Goal: Information Seeking & Learning: Find specific fact

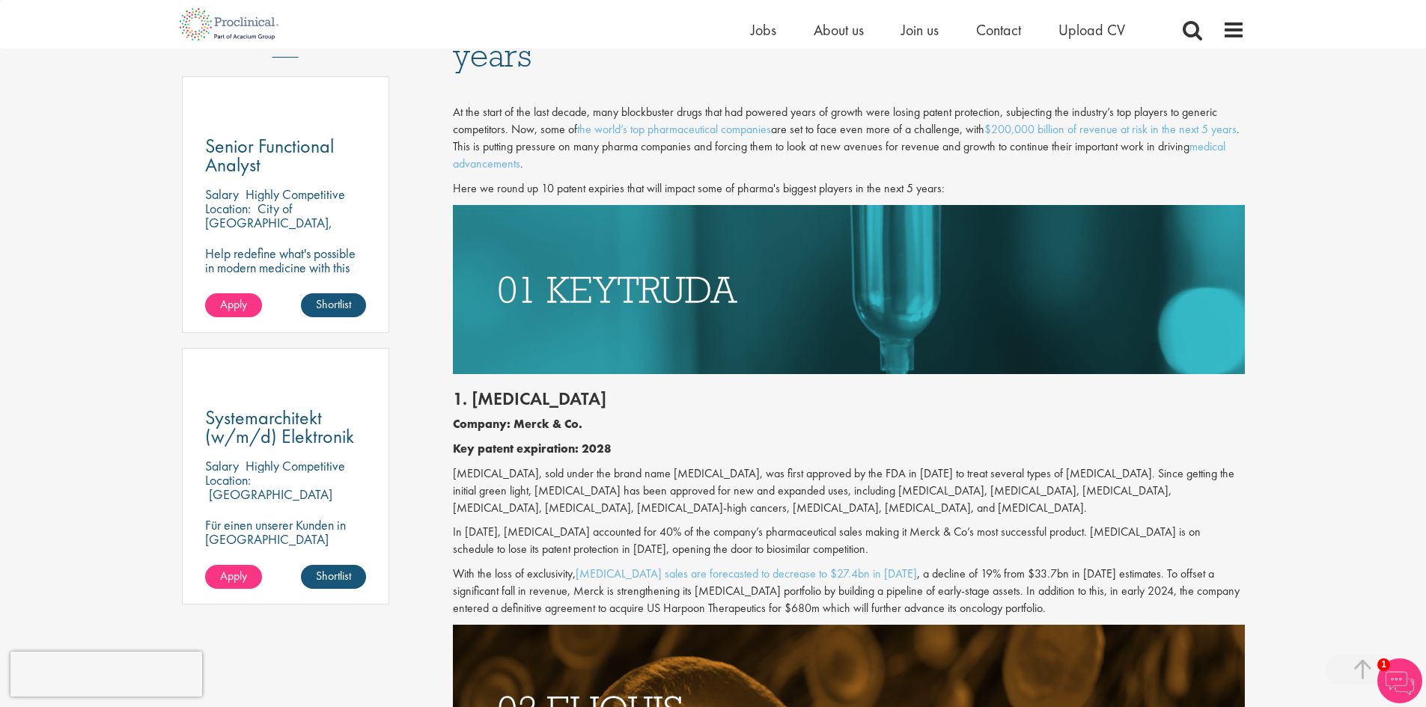
scroll to position [898, 0]
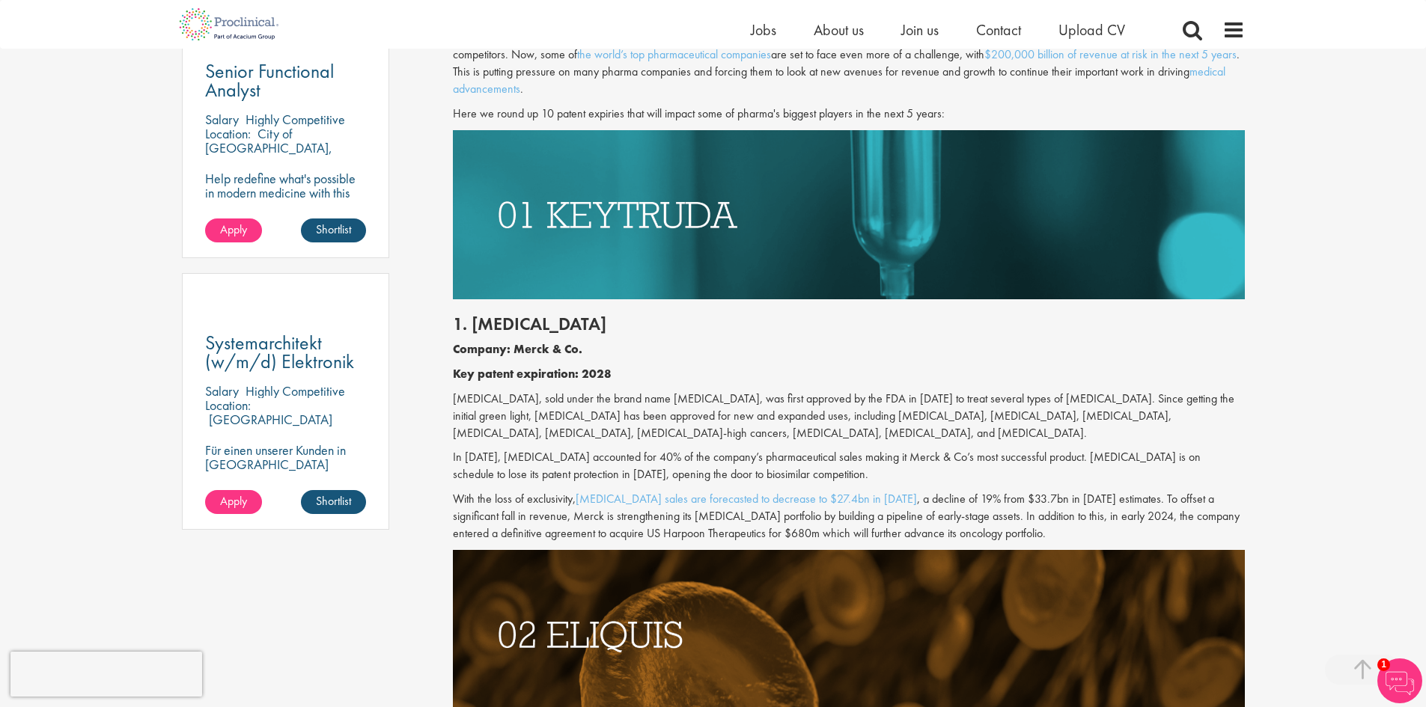
click at [527, 408] on p "[MEDICAL_DATA], sold under the brand name [MEDICAL_DATA], was first approved by…" at bounding box center [849, 417] width 792 height 52
drag, startPoint x: 1042, startPoint y: 451, endPoint x: 782, endPoint y: 475, distance: 261.6
click at [782, 475] on p "In [DATE], [MEDICAL_DATA] accounted for 40% of the company’s pharmaceutical sal…" at bounding box center [849, 466] width 792 height 34
copy p "[MEDICAL_DATA] is on schedule to lose its patent protection in [DATE], opening …"
click at [1079, 467] on p "In [DATE], [MEDICAL_DATA] accounted for 40% of the company’s pharmaceutical sal…" at bounding box center [849, 466] width 792 height 34
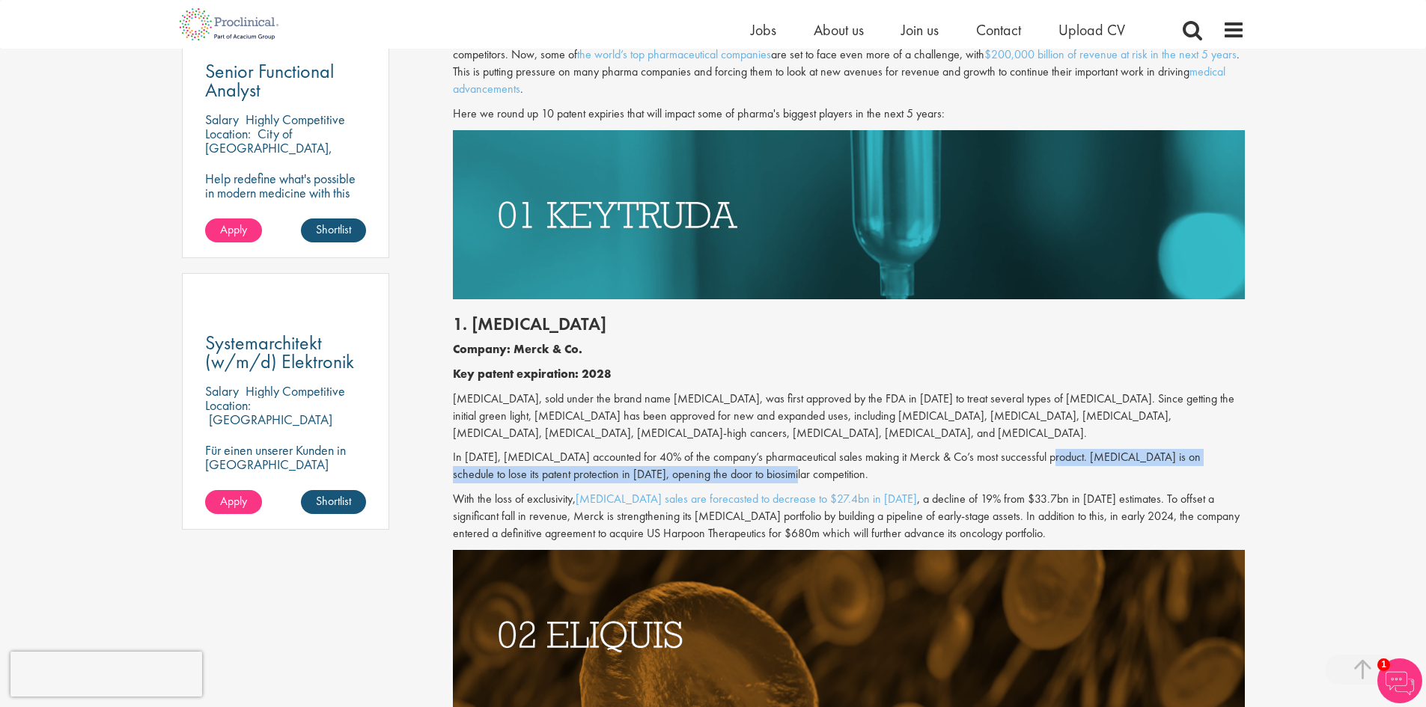
click at [1047, 454] on p "In [DATE], [MEDICAL_DATA] accounted for 40% of the company’s pharmaceutical sal…" at bounding box center [849, 466] width 792 height 34
drag, startPoint x: 1041, startPoint y: 455, endPoint x: 538, endPoint y: 471, distance: 504.1
click at [538, 471] on p "In [DATE], [MEDICAL_DATA] accounted for 40% of the company’s pharmaceutical sal…" at bounding box center [849, 466] width 792 height 34
copy p "[MEDICAL_DATA] is on schedule to lose its patent protection in [DATE]"
drag, startPoint x: 704, startPoint y: 461, endPoint x: 634, endPoint y: 463, distance: 70.4
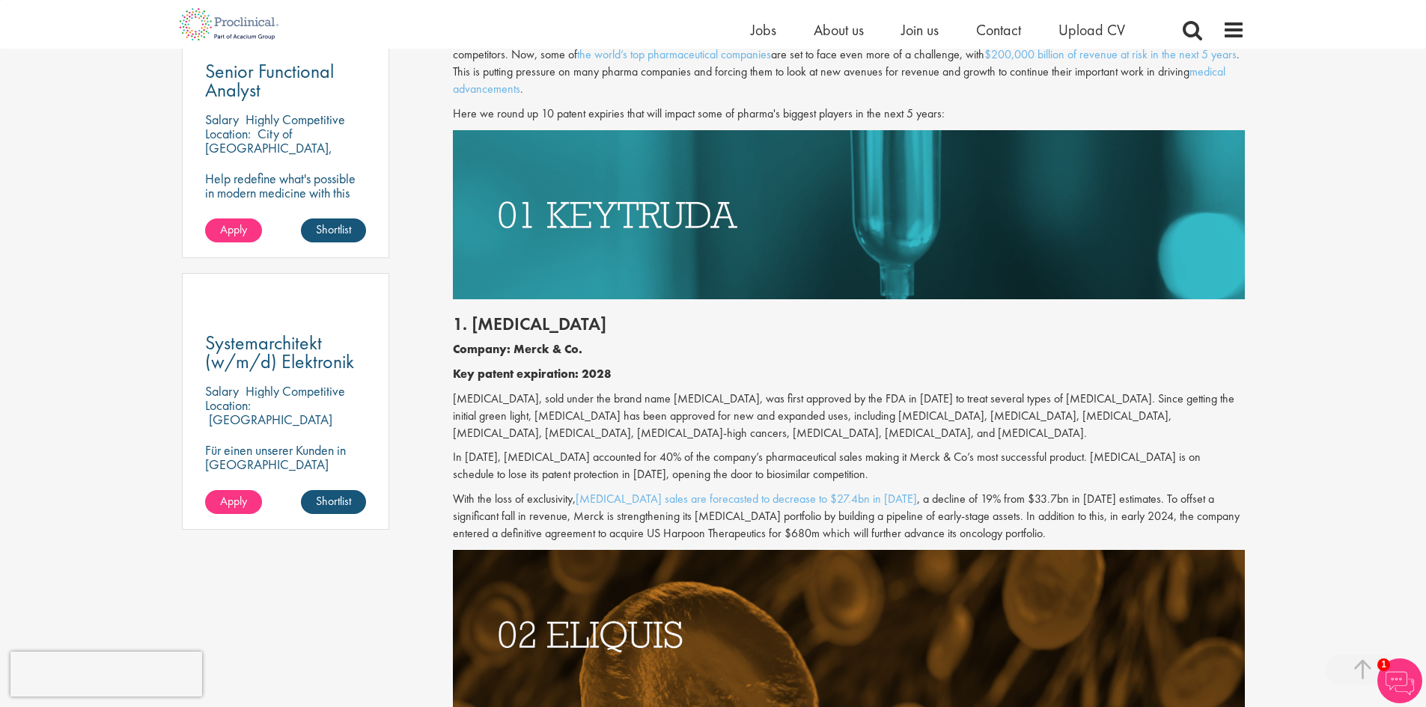
click at [704, 461] on p "In [DATE], [MEDICAL_DATA] accounted for 40% of the company’s pharmaceutical sal…" at bounding box center [849, 466] width 792 height 34
drag, startPoint x: 547, startPoint y: 478, endPoint x: 753, endPoint y: 481, distance: 206.6
click at [753, 481] on p "In [DATE], [MEDICAL_DATA] accounted for 40% of the company’s pharmaceutical sal…" at bounding box center [849, 466] width 792 height 34
copy p "opening the door to biosimilar competition."
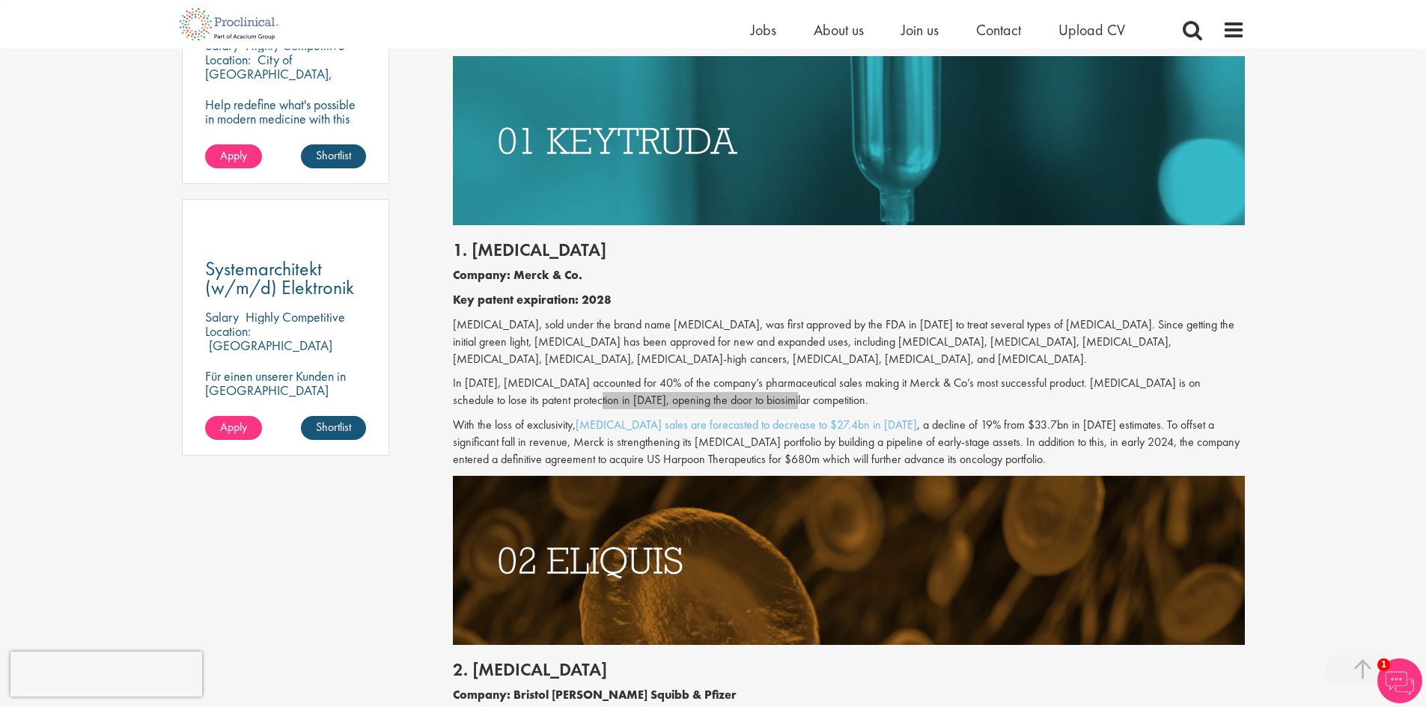
scroll to position [973, 0]
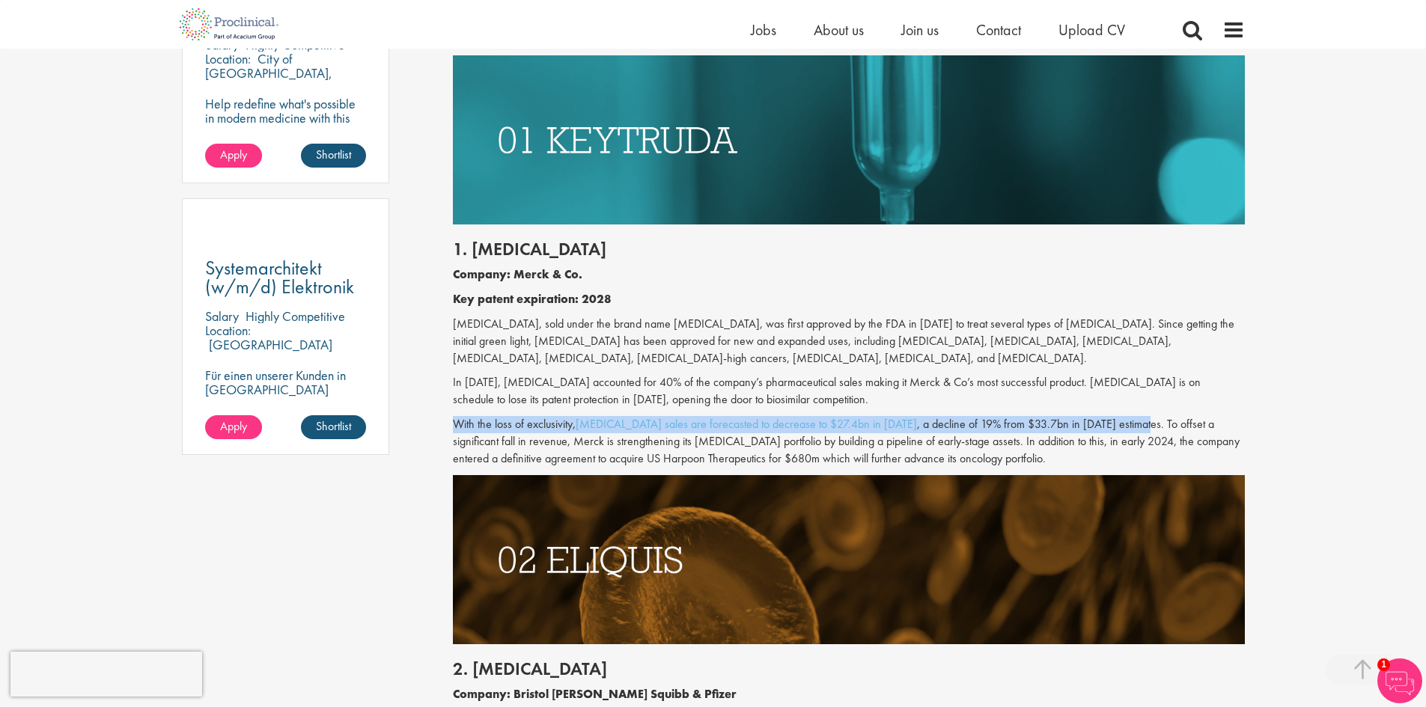
drag, startPoint x: 457, startPoint y: 423, endPoint x: 1104, endPoint y: 423, distance: 647.6
click at [1104, 423] on p "With the loss of exclusivity, [MEDICAL_DATA] sales are forecasted to decrease t…" at bounding box center [849, 442] width 792 height 52
copy p "With the loss of exclusivity, [MEDICAL_DATA] sales are forecasted to decrease t…"
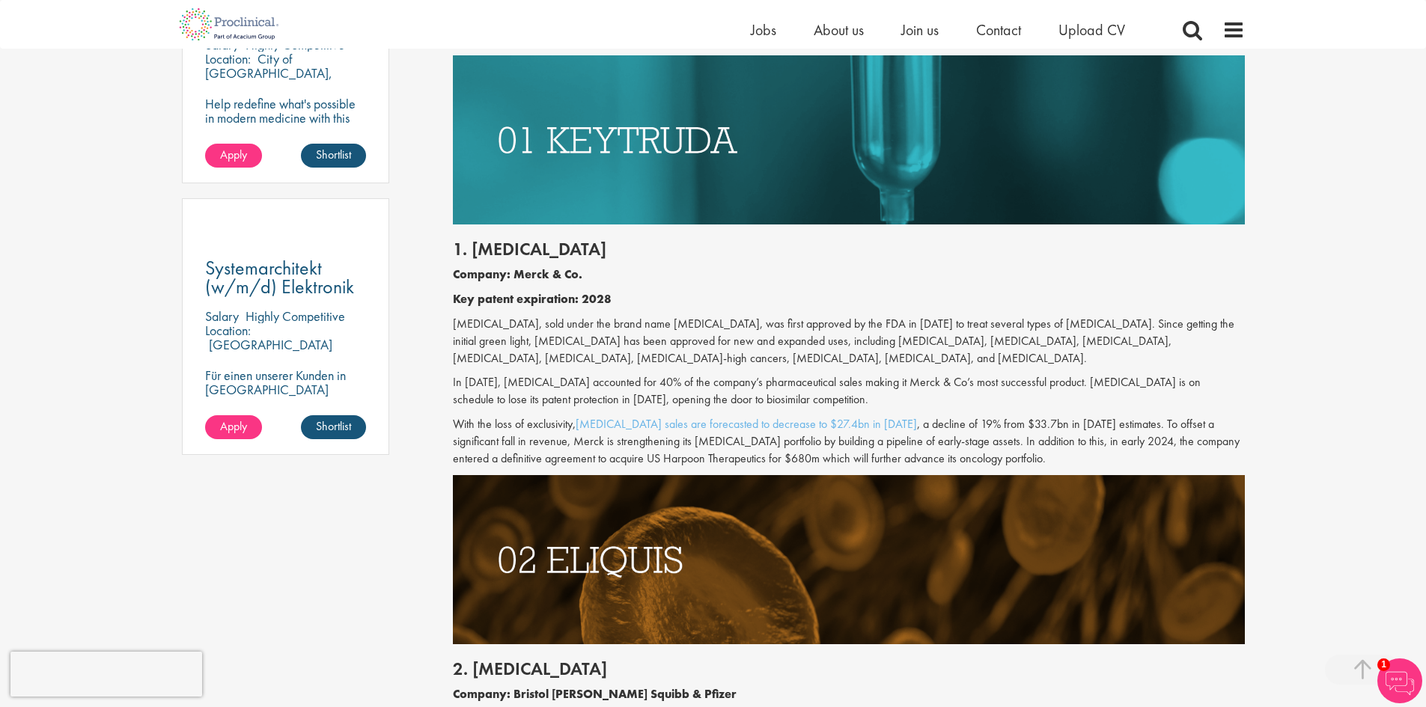
click at [498, 455] on p "With the loss of exclusivity, [MEDICAL_DATA] sales are forecasted to decrease t…" at bounding box center [849, 442] width 792 height 52
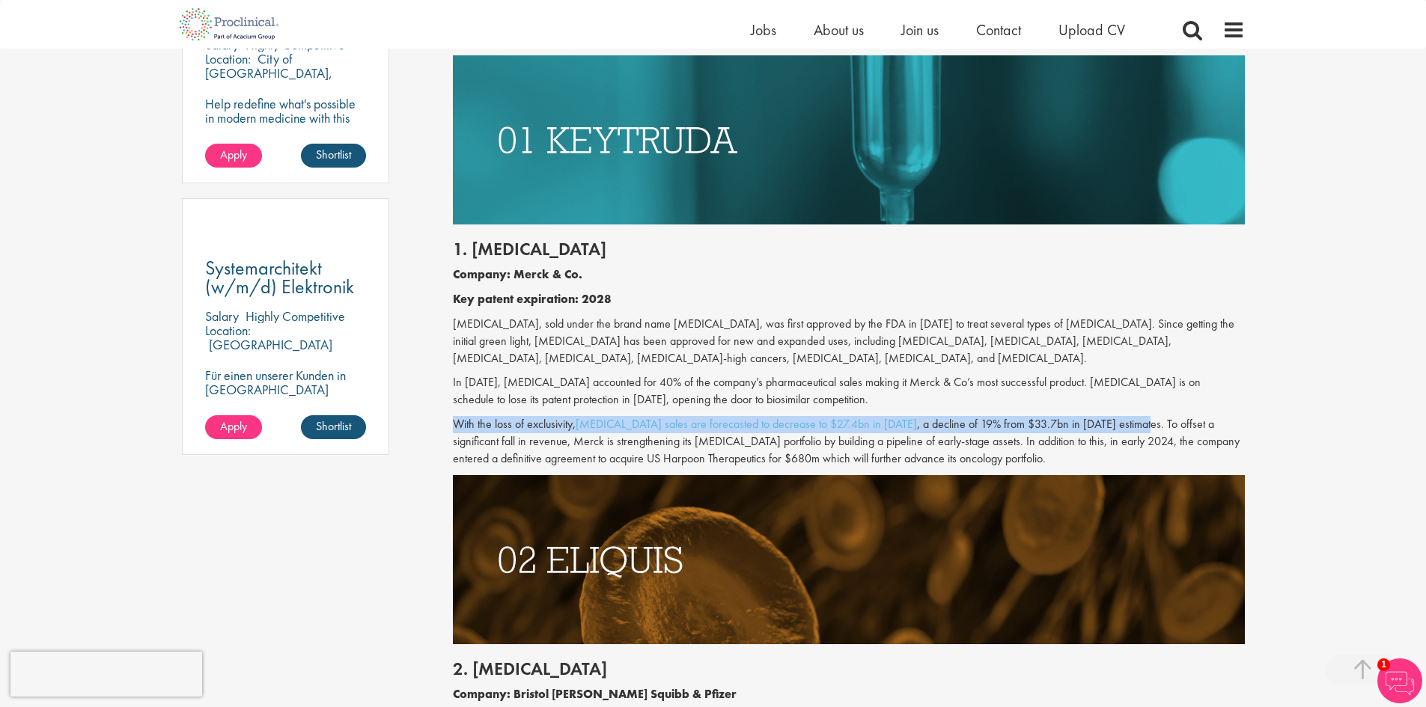
drag, startPoint x: 448, startPoint y: 421, endPoint x: 1000, endPoint y: 427, distance: 551.8
copy p "With the loss of exclusivity, [MEDICAL_DATA] sales are forecasted to decrease t…"
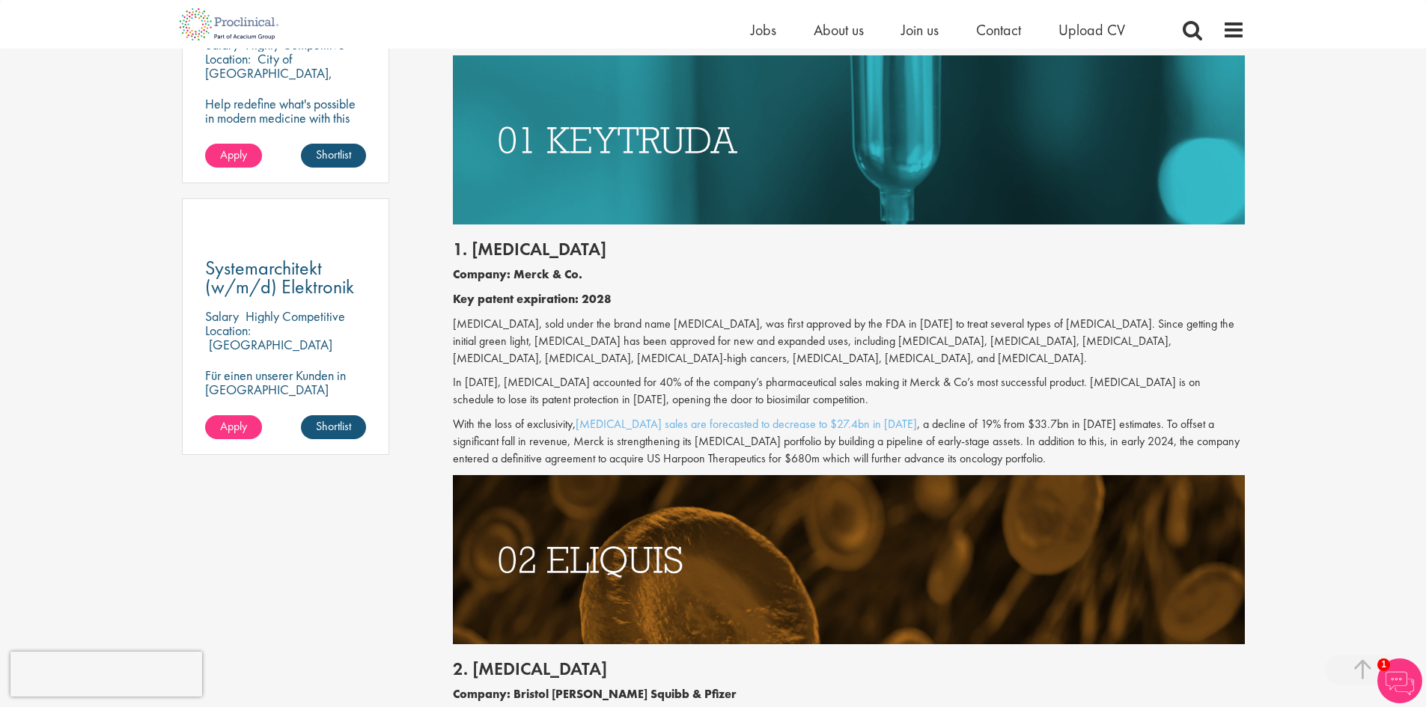
click at [1154, 456] on p "With the loss of exclusivity, [MEDICAL_DATA] sales are forecasted to decrease t…" at bounding box center [849, 442] width 792 height 52
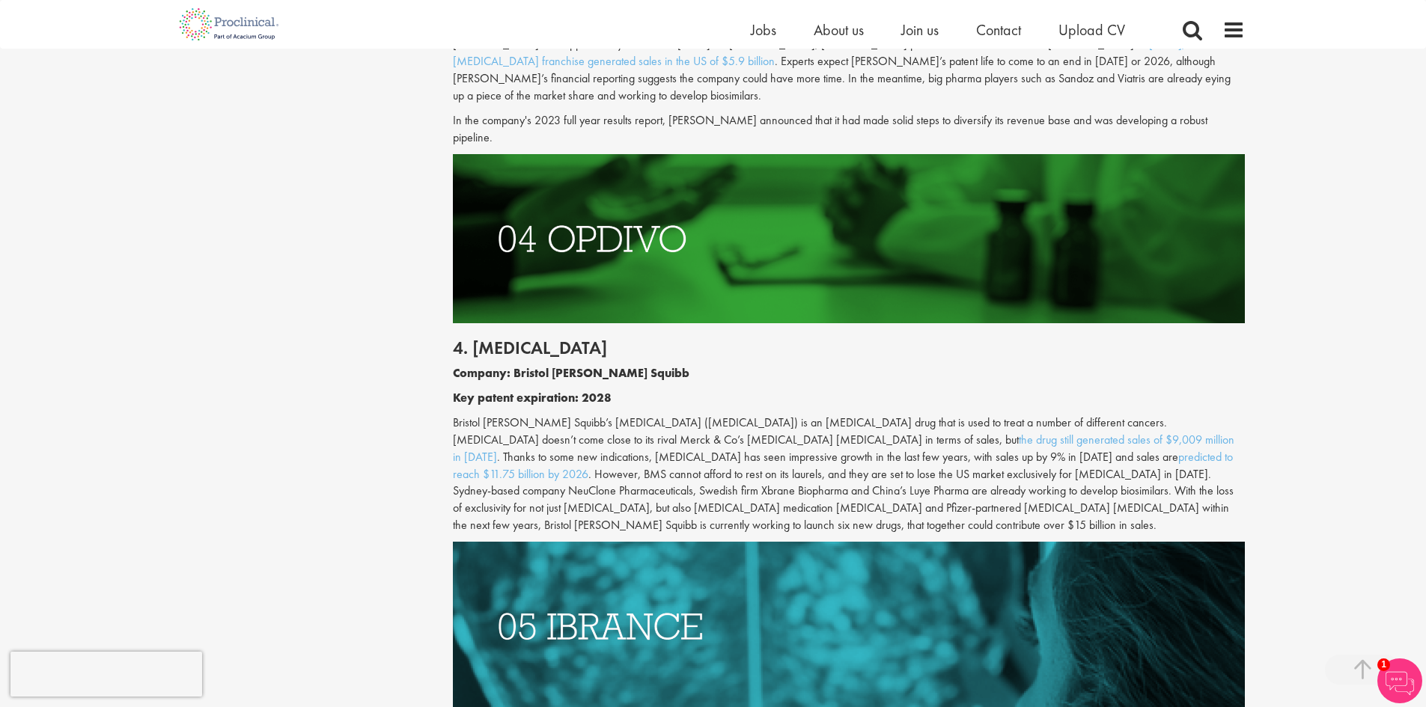
scroll to position [2096, 0]
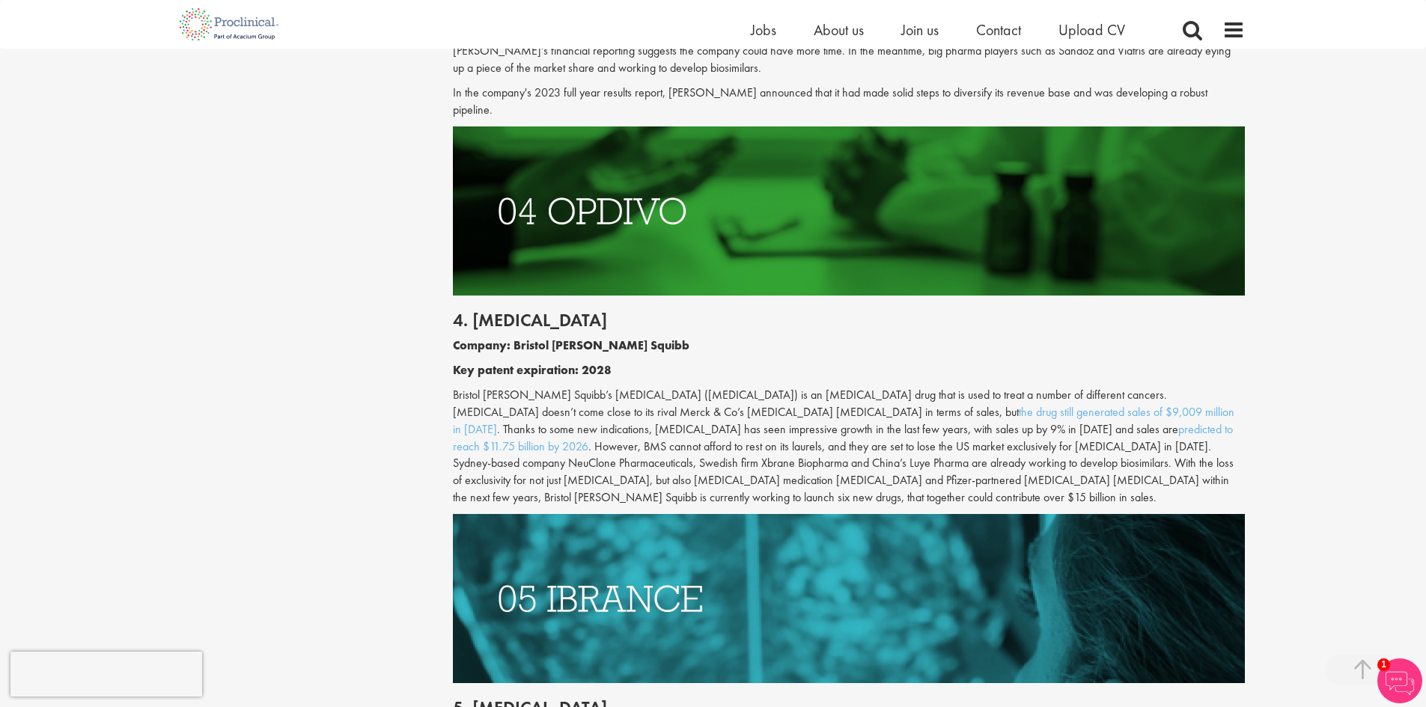
click at [523, 392] on p "Bristol [PERSON_NAME] Squibb’s [MEDICAL_DATA] ([MEDICAL_DATA]) is an [MEDICAL_D…" at bounding box center [849, 447] width 792 height 120
click at [1010, 387] on p "Bristol [PERSON_NAME] Squibb’s [MEDICAL_DATA] ([MEDICAL_DATA]) is an [MEDICAL_D…" at bounding box center [849, 447] width 792 height 120
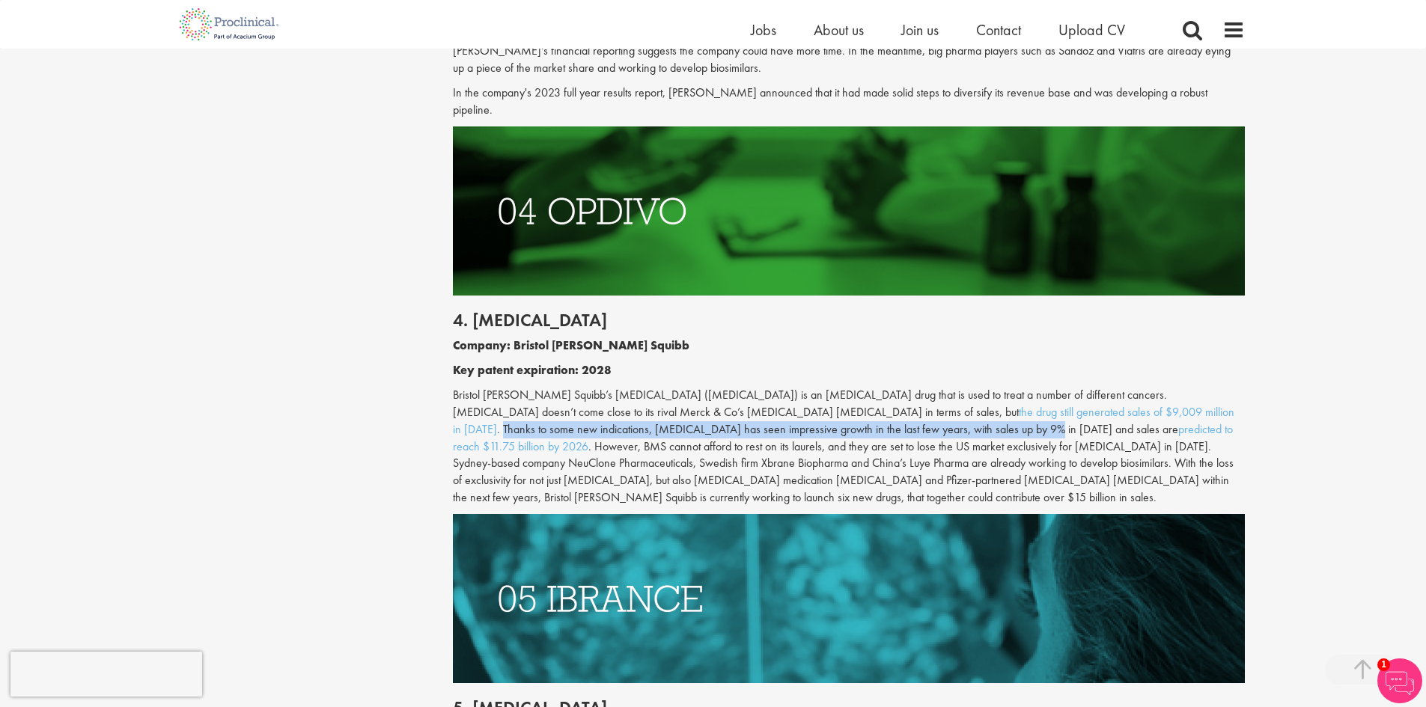
drag, startPoint x: 956, startPoint y: 396, endPoint x: 716, endPoint y: 415, distance: 240.4
click at [716, 415] on p "Bristol [PERSON_NAME] Squibb’s [MEDICAL_DATA] ([MEDICAL_DATA]) is an [MEDICAL_D…" at bounding box center [849, 447] width 792 height 120
copy p "Thanks to some new indications, [MEDICAL_DATA] has seen impressive growth in th…"
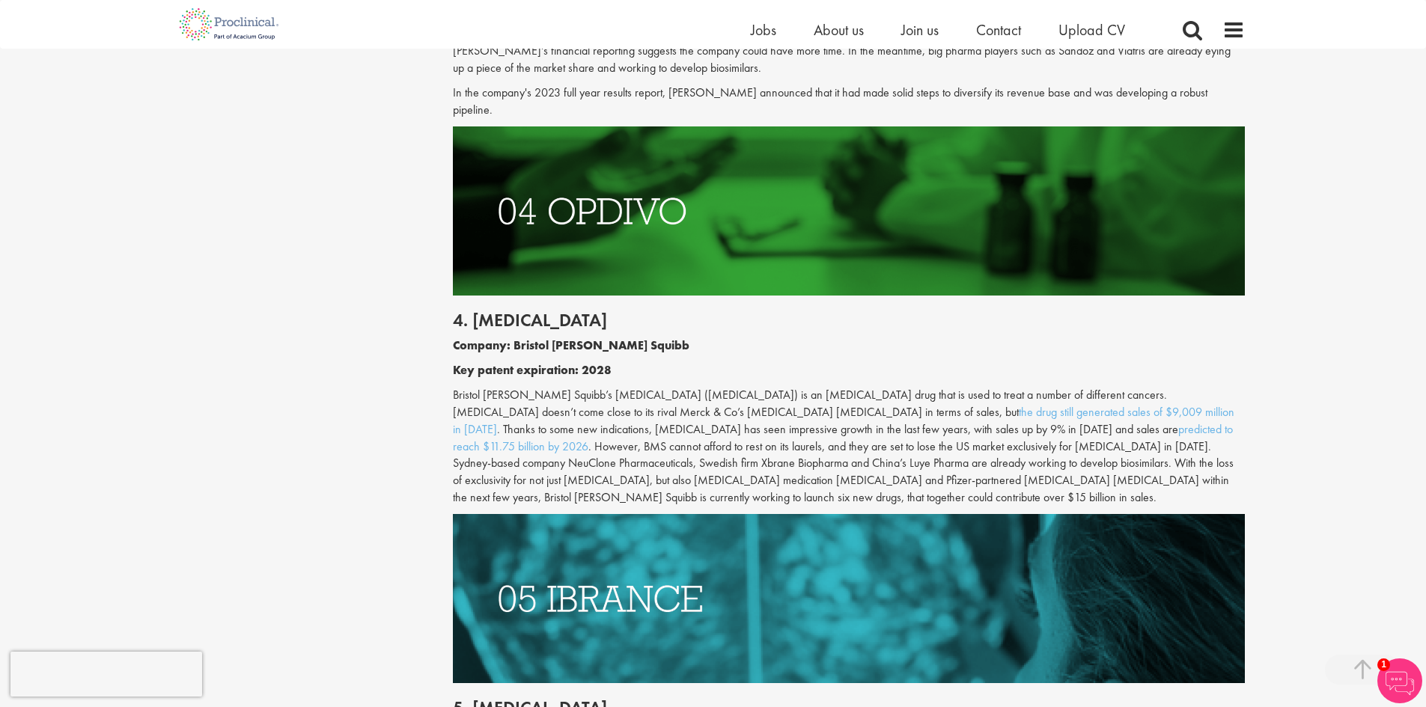
click at [790, 453] on p "Bristol [PERSON_NAME] Squibb’s [MEDICAL_DATA] ([MEDICAL_DATA]) is an [MEDICAL_D…" at bounding box center [849, 447] width 792 height 120
drag, startPoint x: 741, startPoint y: 412, endPoint x: 980, endPoint y: 411, distance: 238.8
click at [980, 411] on p "Bristol [PERSON_NAME] Squibb’s [MEDICAL_DATA] ([MEDICAL_DATA]) is an [MEDICAL_D…" at bounding box center [849, 447] width 792 height 120
copy p "sales are predicted to reach $11.75 billion by 2026"
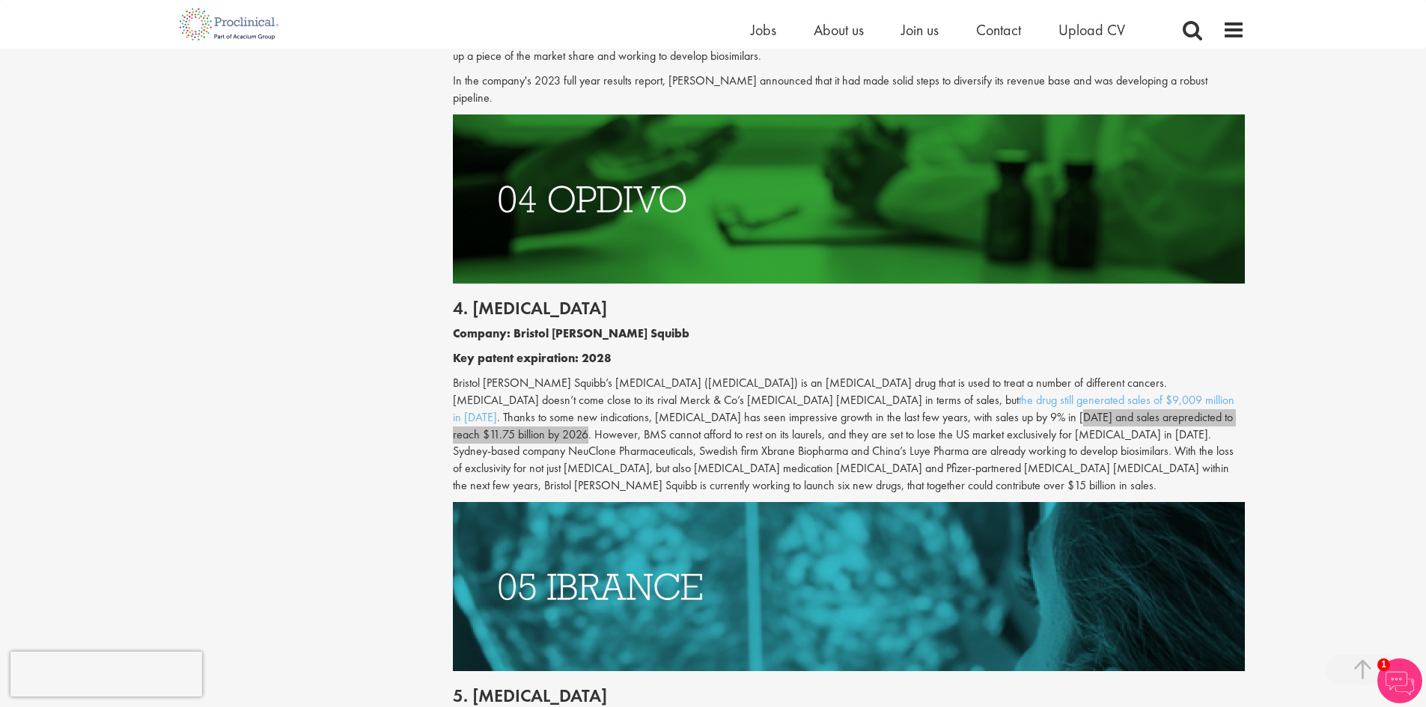
scroll to position [2246, 0]
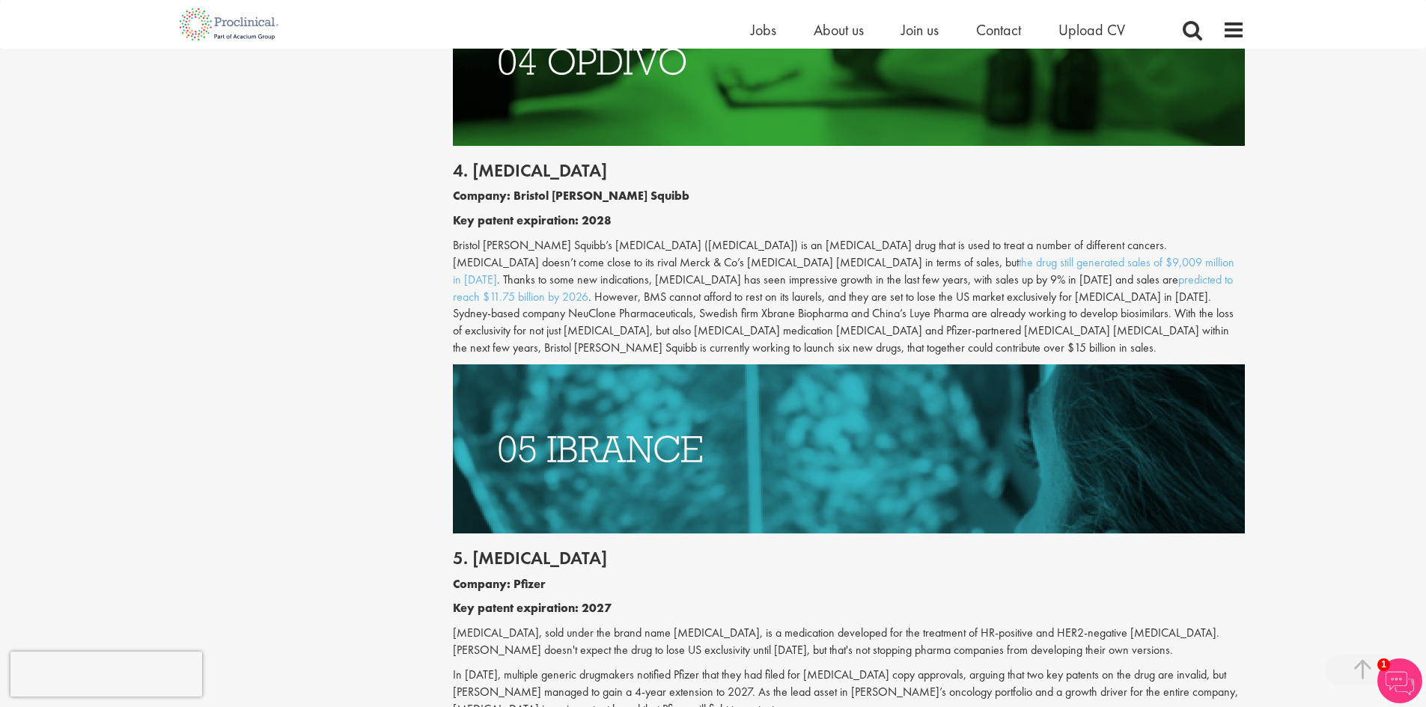
drag, startPoint x: 996, startPoint y: 276, endPoint x: 984, endPoint y: 273, distance: 11.8
click at [990, 275] on p "Bristol [PERSON_NAME] Squibb’s [MEDICAL_DATA] ([MEDICAL_DATA]) is an [MEDICAL_D…" at bounding box center [849, 297] width 792 height 120
click at [611, 293] on p "Bristol [PERSON_NAME] Squibb’s [MEDICAL_DATA] ([MEDICAL_DATA]) is an [MEDICAL_D…" at bounding box center [849, 297] width 792 height 120
click at [542, 279] on p "Bristol [PERSON_NAME] Squibb’s [MEDICAL_DATA] ([MEDICAL_DATA]) is an [MEDICAL_D…" at bounding box center [849, 297] width 792 height 120
drag, startPoint x: 494, startPoint y: 280, endPoint x: 752, endPoint y: 286, distance: 258.3
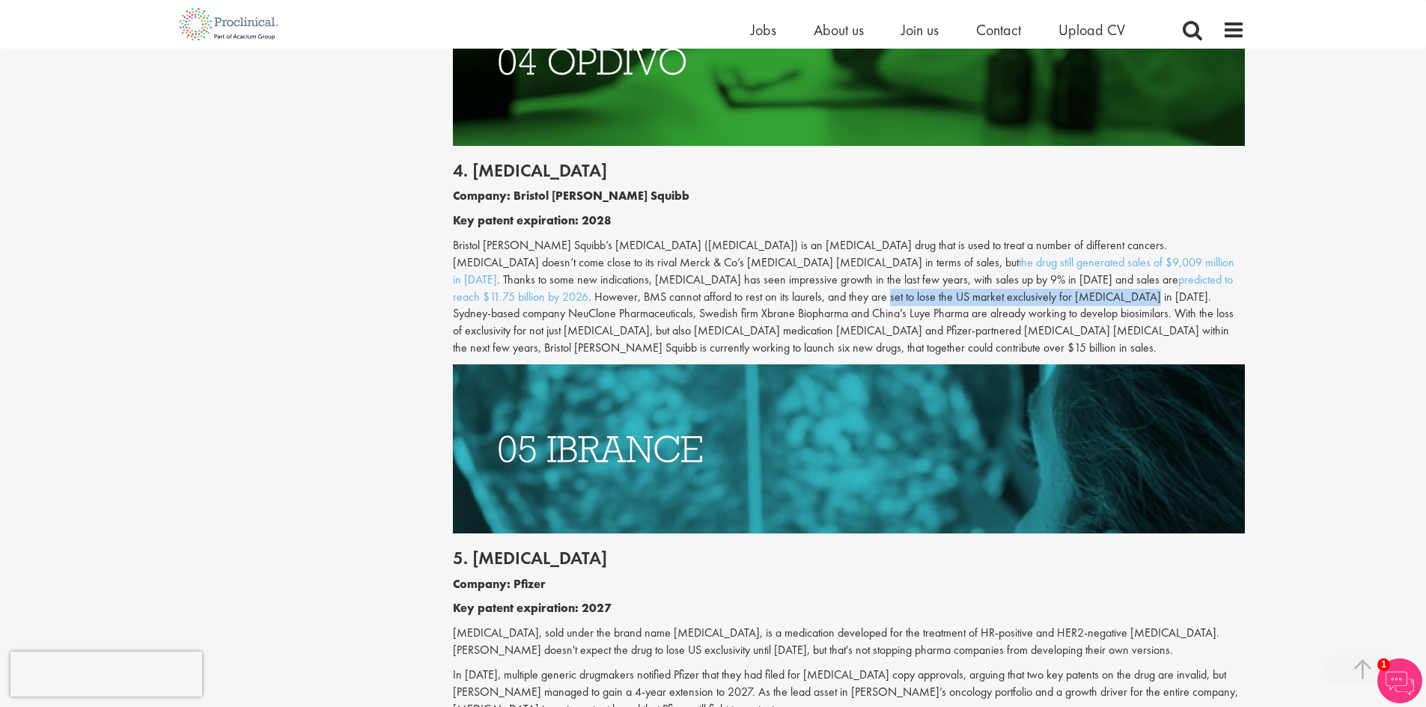
click at [752, 286] on p "Bristol [PERSON_NAME] Squibb’s [MEDICAL_DATA] ([MEDICAL_DATA]) is an [MEDICAL_D…" at bounding box center [849, 297] width 792 height 120
copy p "set to lose the US market exclusively for [MEDICAL_DATA] in [DATE]"
drag, startPoint x: 1054, startPoint y: 301, endPoint x: 1032, endPoint y: 301, distance: 21.7
click at [1056, 301] on p "Bristol [PERSON_NAME] Squibb’s [MEDICAL_DATA] ([MEDICAL_DATA]) is an [MEDICAL_D…" at bounding box center [849, 297] width 792 height 120
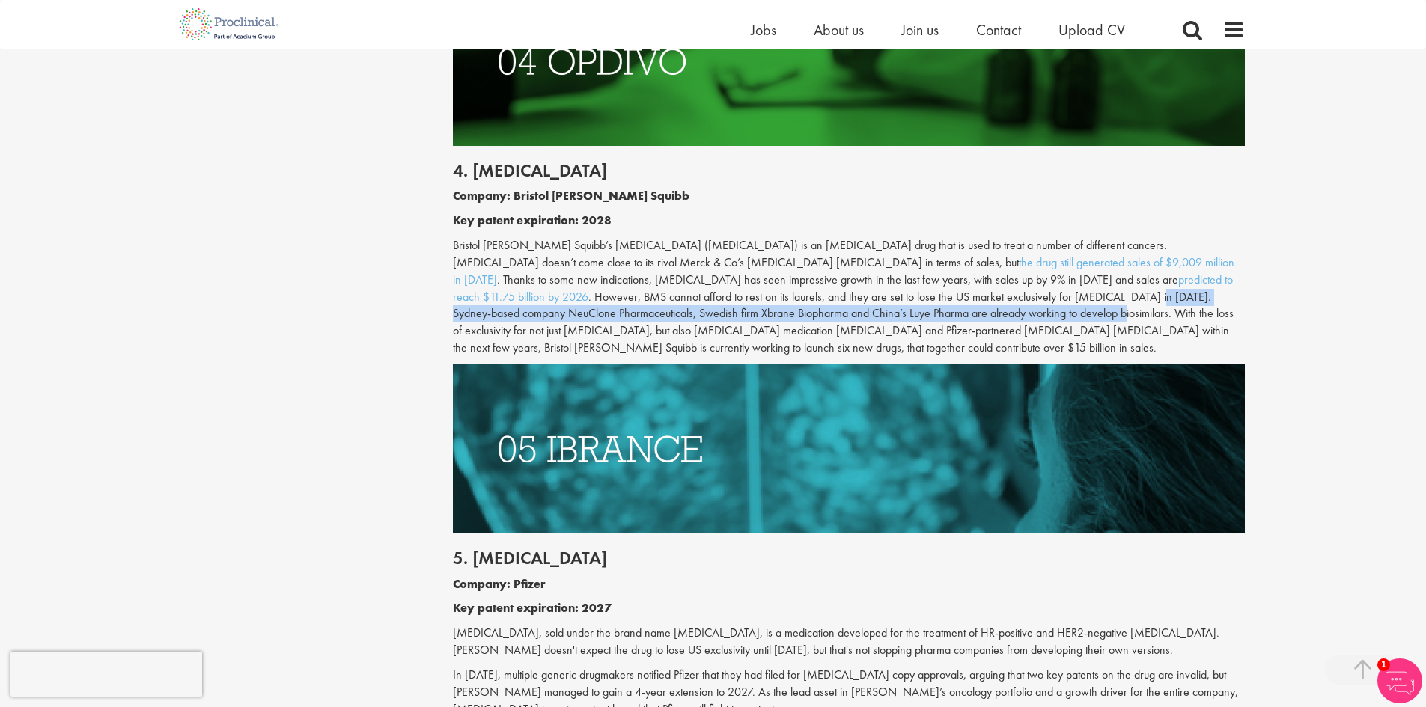
drag, startPoint x: 761, startPoint y: 282, endPoint x: 689, endPoint y: 301, distance: 73.5
click at [689, 301] on p "Bristol [PERSON_NAME] Squibb’s [MEDICAL_DATA] ([MEDICAL_DATA]) is an [MEDICAL_D…" at bounding box center [849, 297] width 792 height 120
click at [701, 292] on p "Bristol [PERSON_NAME] Squibb’s [MEDICAL_DATA] ([MEDICAL_DATA]) is an [MEDICAL_D…" at bounding box center [849, 297] width 792 height 120
drag, startPoint x: 760, startPoint y: 277, endPoint x: 689, endPoint y: 298, distance: 74.1
click at [689, 298] on p "Bristol [PERSON_NAME] Squibb’s [MEDICAL_DATA] ([MEDICAL_DATA]) is an [MEDICAL_D…" at bounding box center [849, 297] width 792 height 120
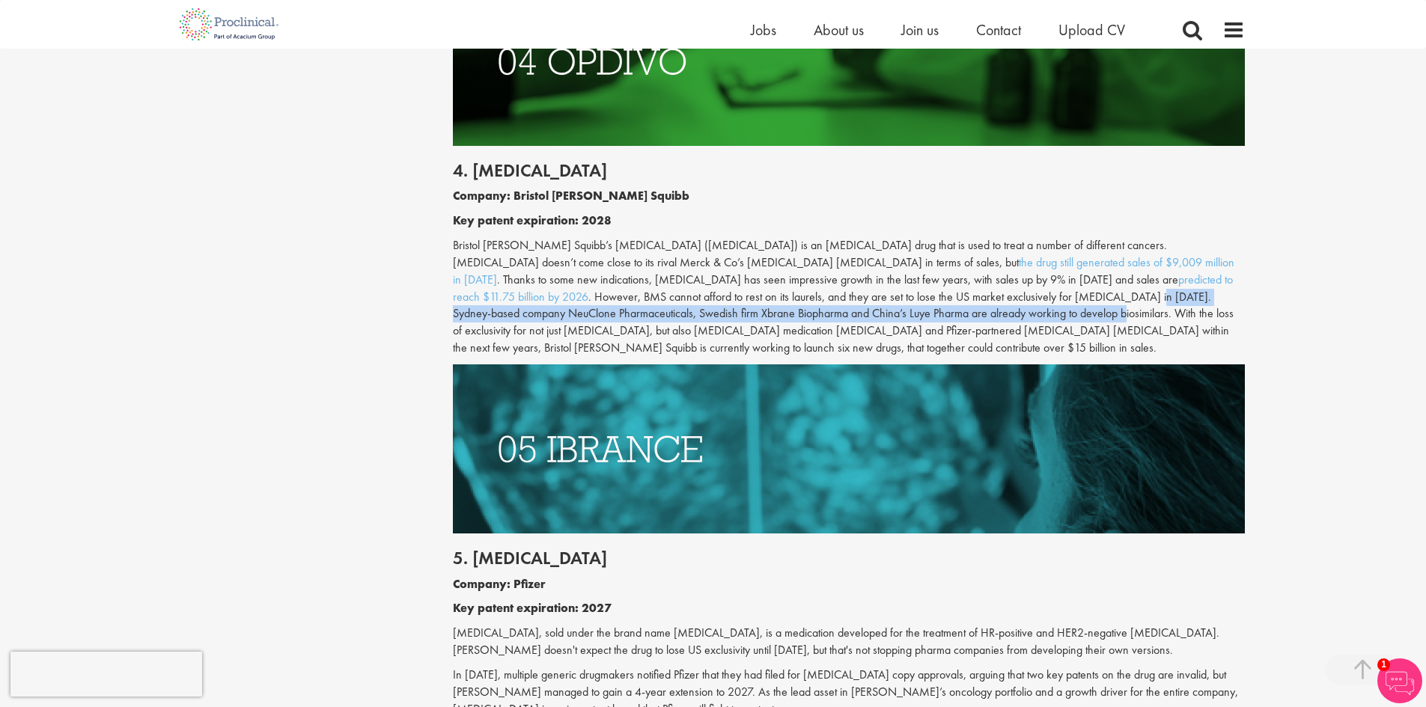
copy p "Sydney-based company NeuClone Pharmaceuticals, Swedish firm Xbrane Biopharma an…"
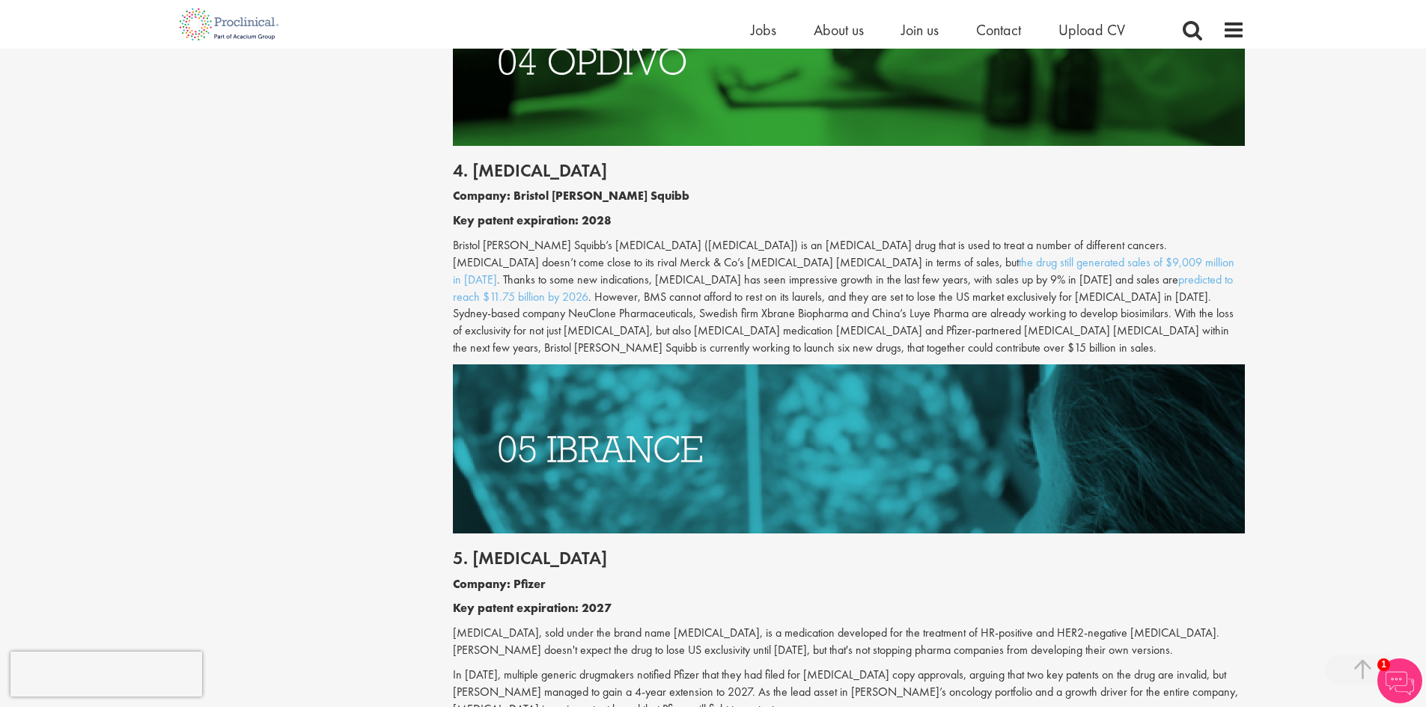
click at [874, 302] on p "Bristol [PERSON_NAME] Squibb’s [MEDICAL_DATA] ([MEDICAL_DATA]) is an [MEDICAL_D…" at bounding box center [849, 297] width 792 height 120
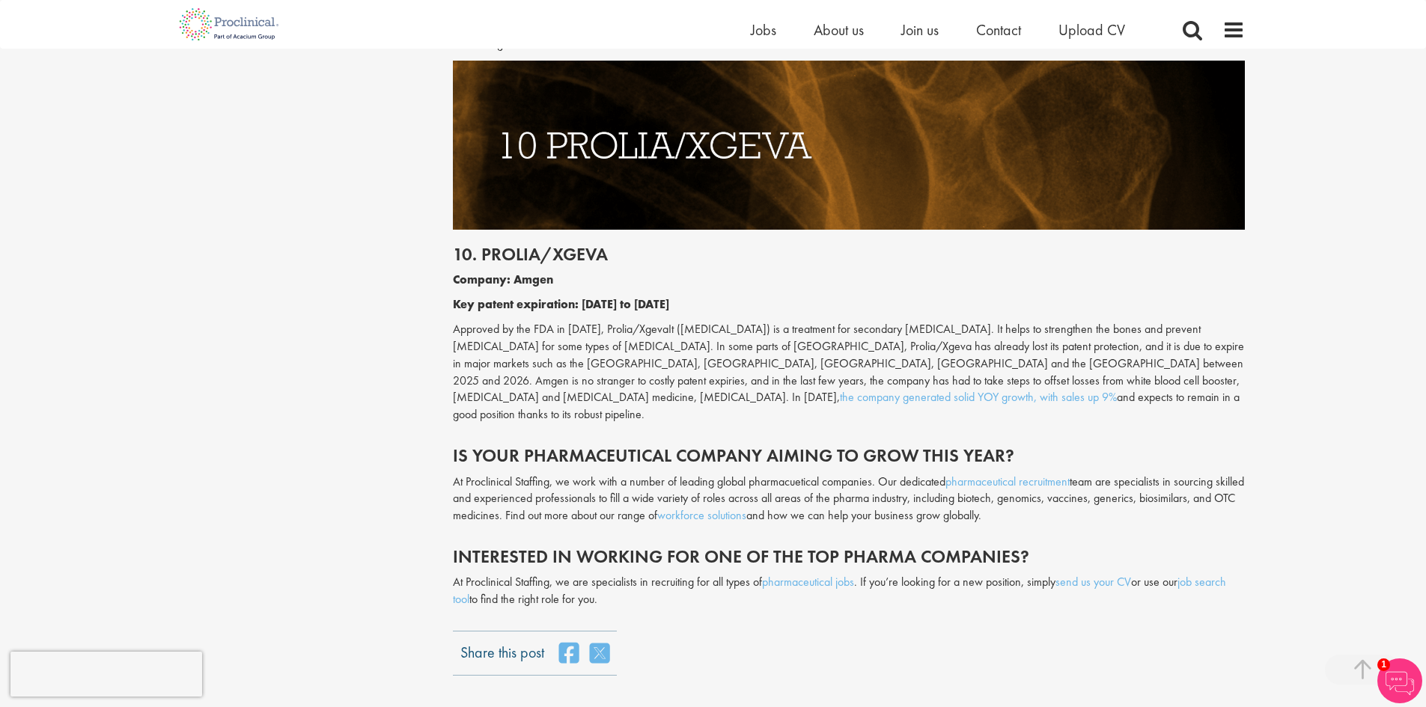
scroll to position [4791, 0]
